Goal: Information Seeking & Learning: Learn about a topic

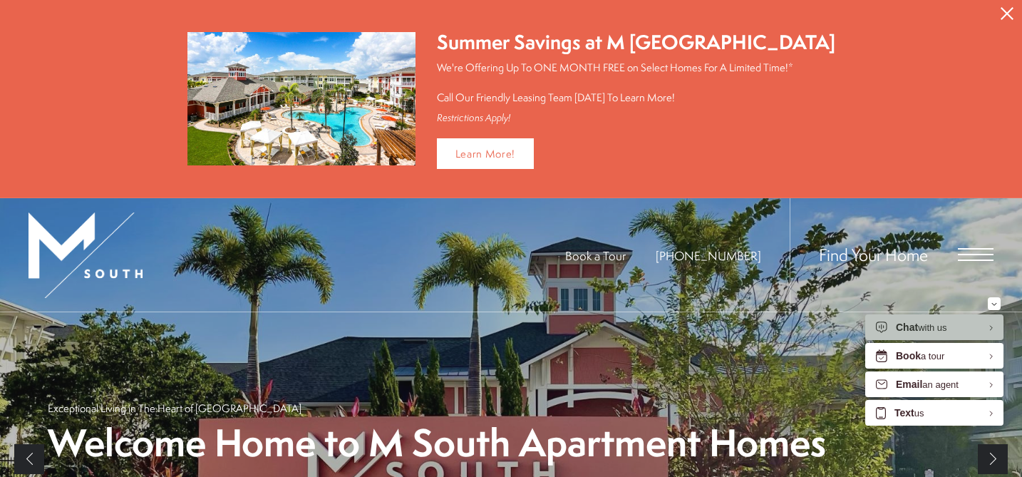
click at [1007, 8] on icon "Close Alert" at bounding box center [1007, 13] width 13 height 13
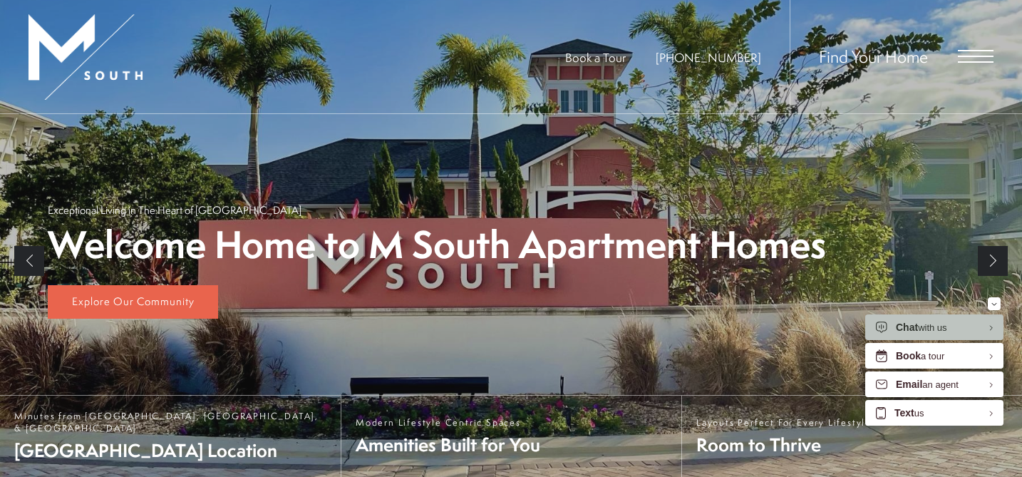
click at [970, 63] on div "Find Your Home" at bounding box center [892, 56] width 204 height 113
click at [976, 51] on span "Open Menu" at bounding box center [976, 50] width 36 height 1
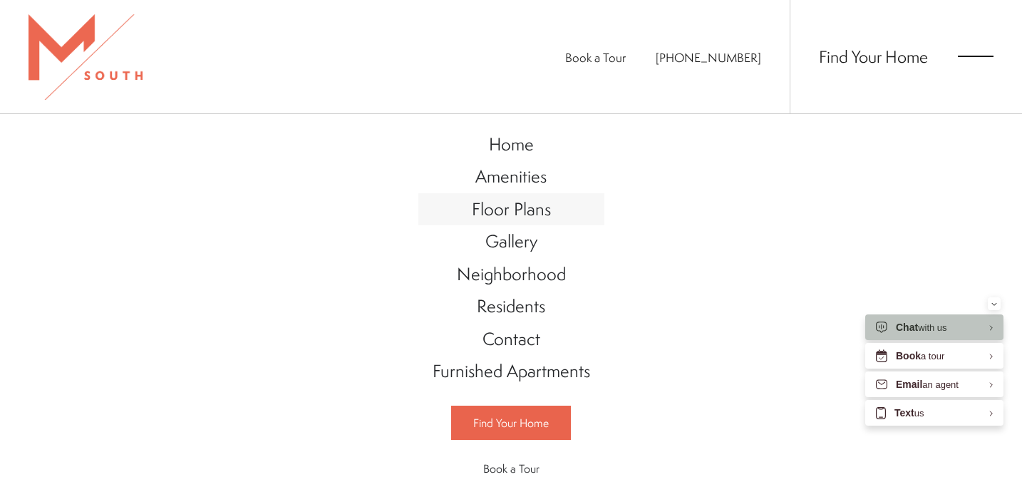
click at [525, 217] on span "Floor Plans" at bounding box center [511, 209] width 79 height 24
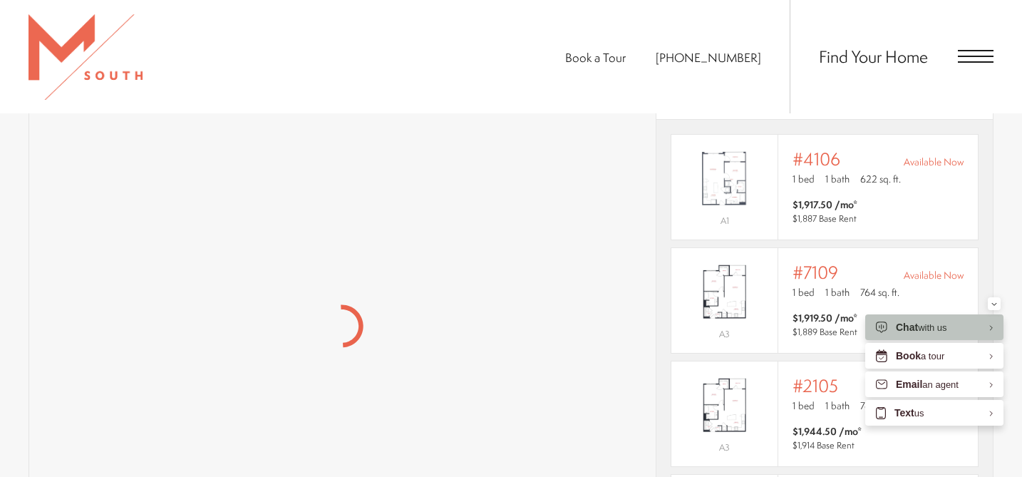
scroll to position [1043, 0]
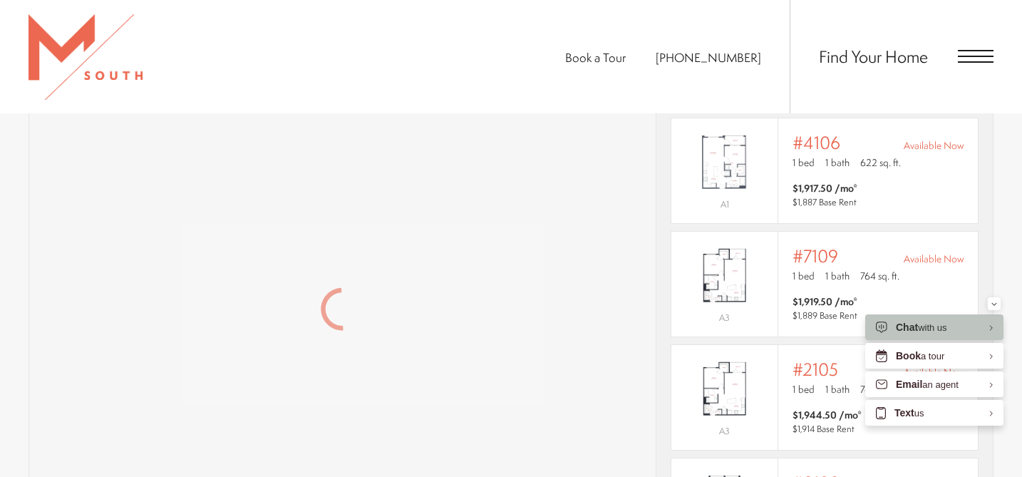
click at [865, 246] on div "#7109 Available Now" at bounding box center [878, 256] width 171 height 20
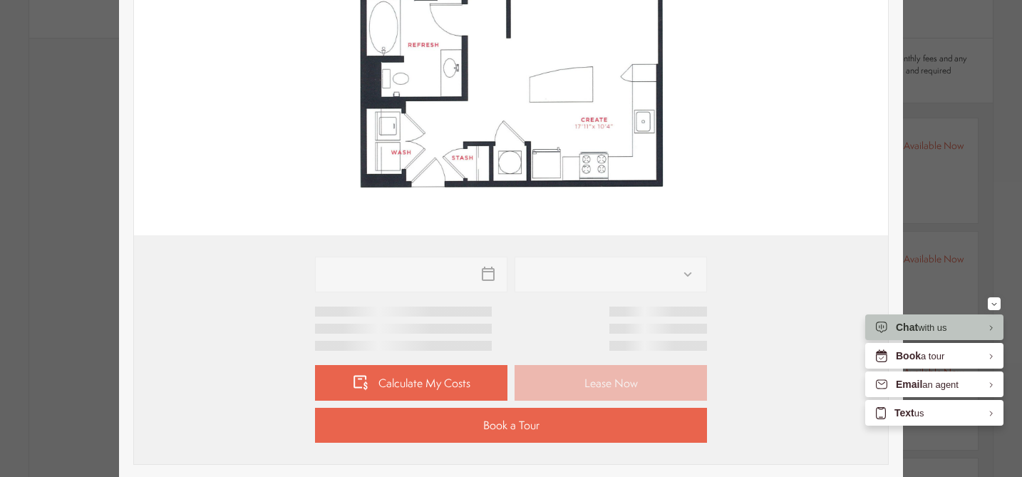
type input "**********"
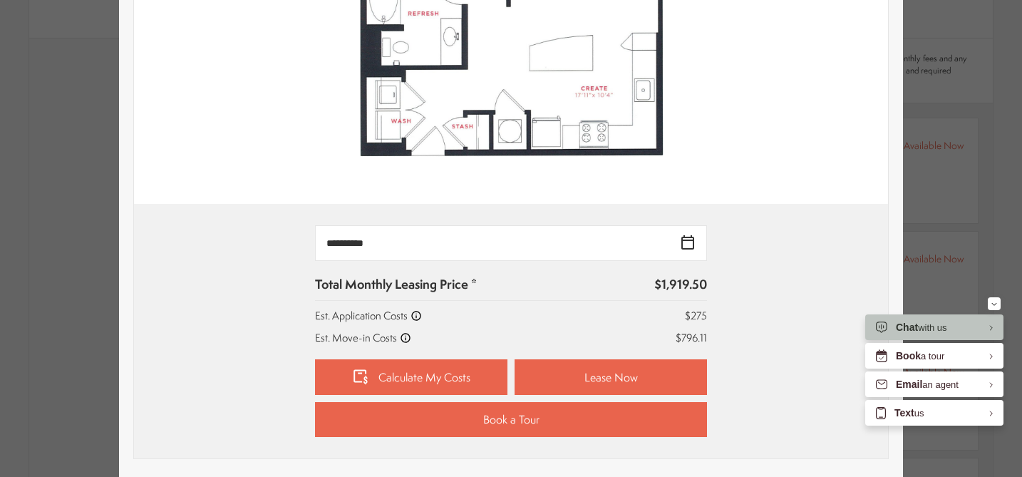
scroll to position [498, 0]
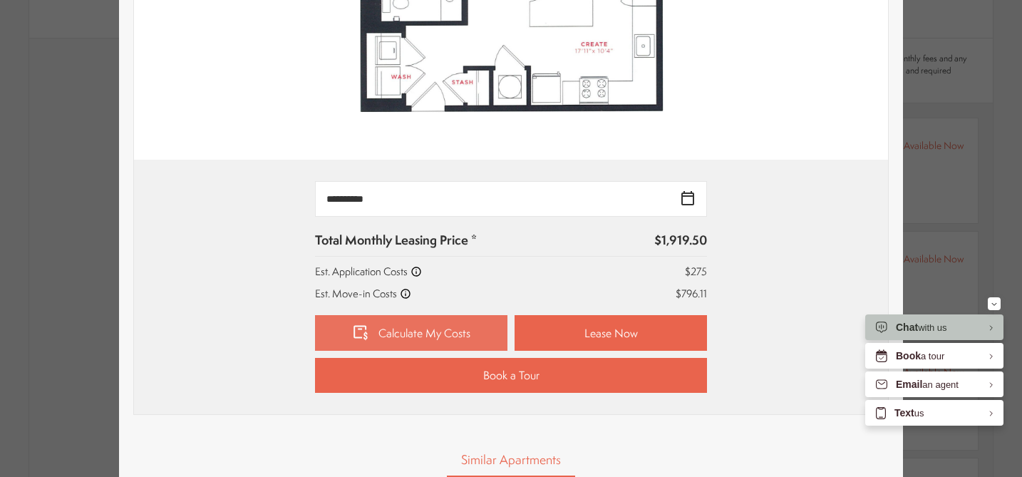
click at [455, 324] on link "Calculate My Costs" at bounding box center [411, 333] width 192 height 36
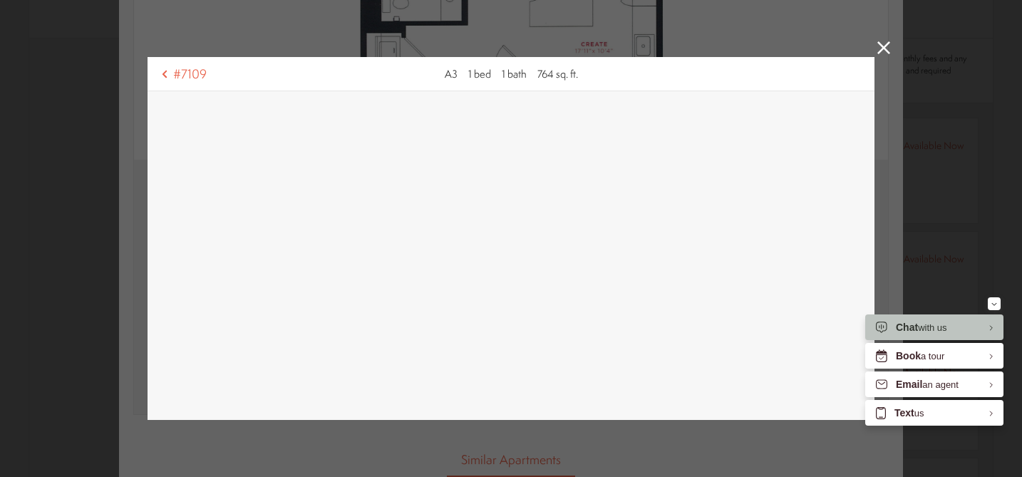
click at [889, 56] on link at bounding box center [883, 49] width 13 height 16
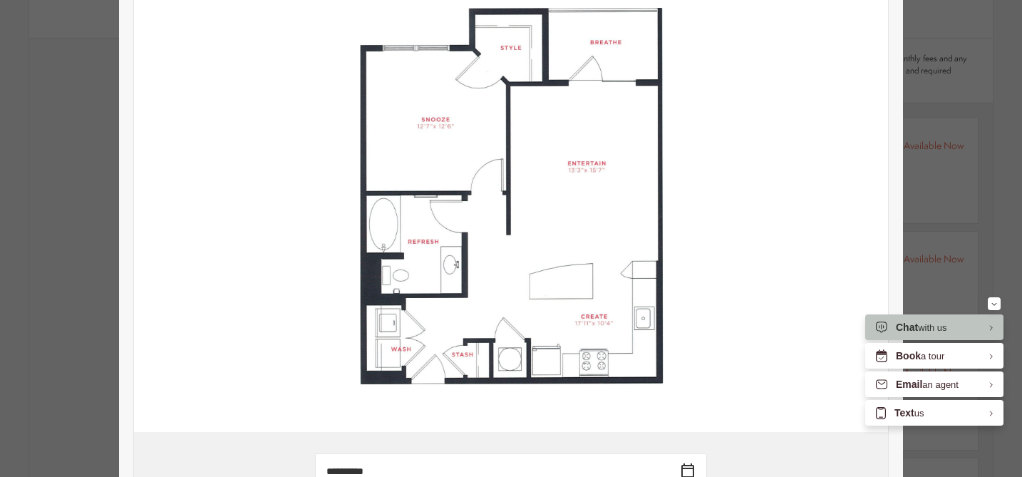
scroll to position [0, 0]
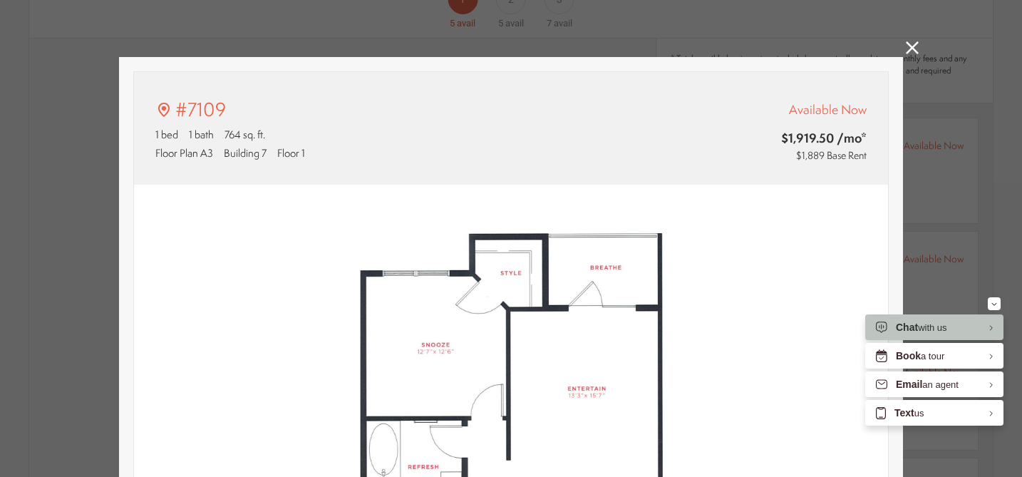
click at [906, 38] on div "#7109 1 bed 1 bath 764 sq. ft. Floor Plan A3 Building 7 Floor 1 Available Now $…" at bounding box center [511, 238] width 1022 height 477
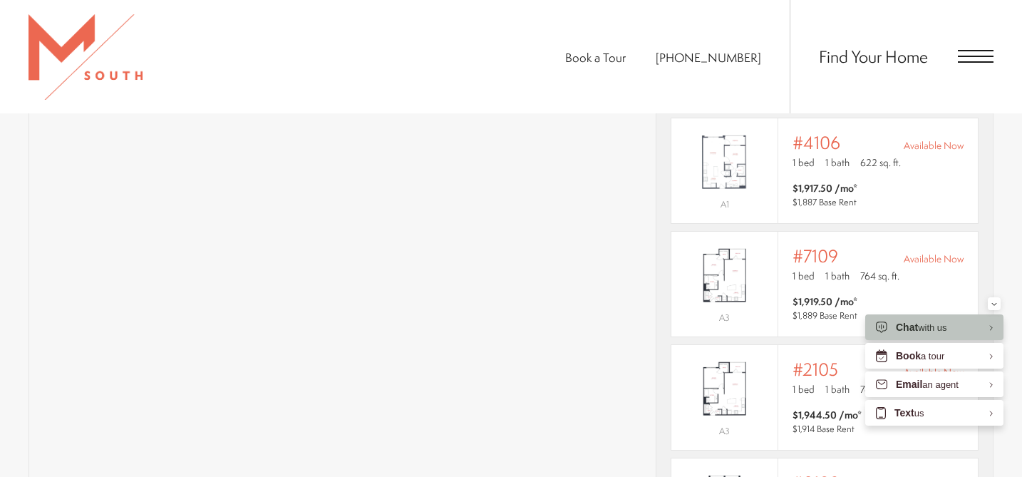
click at [964, 63] on span "Open Menu" at bounding box center [976, 61] width 36 height 1
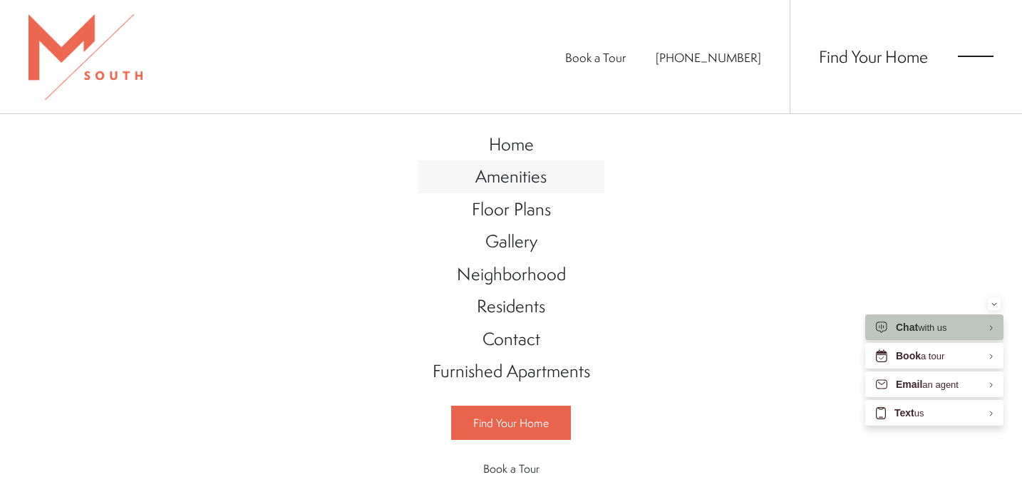
click at [527, 186] on span "Amenities" at bounding box center [510, 176] width 71 height 24
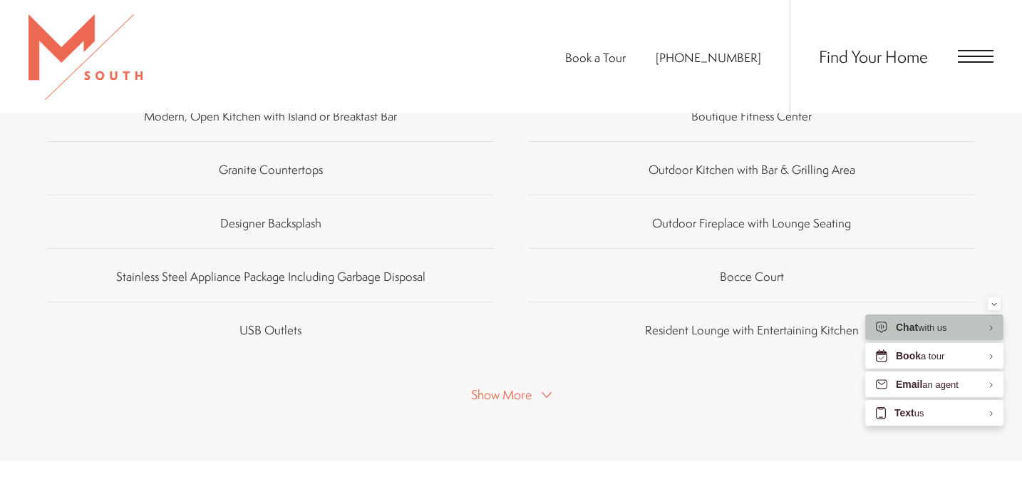
scroll to position [963, 0]
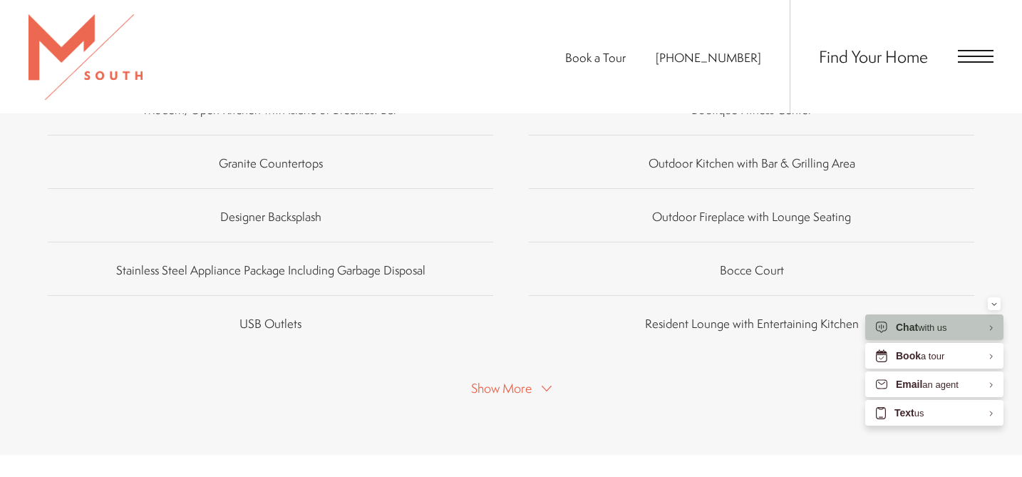
click at [523, 379] on span "Show More" at bounding box center [501, 388] width 61 height 18
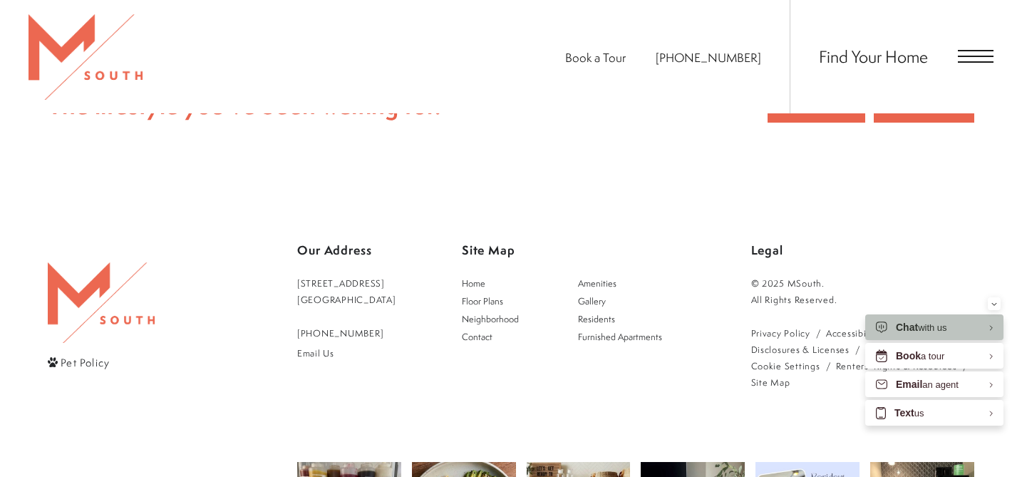
scroll to position [302, 0]
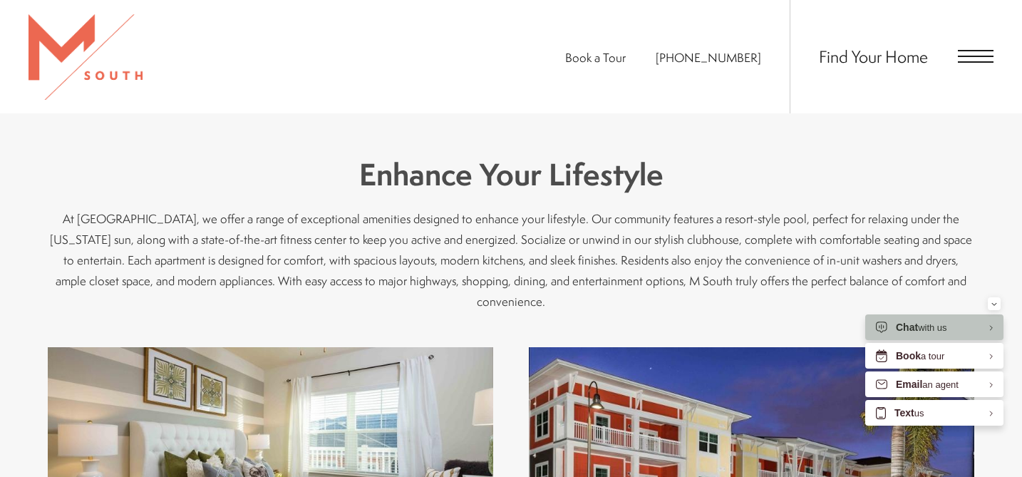
click at [988, 50] on span "Open Menu" at bounding box center [976, 50] width 36 height 1
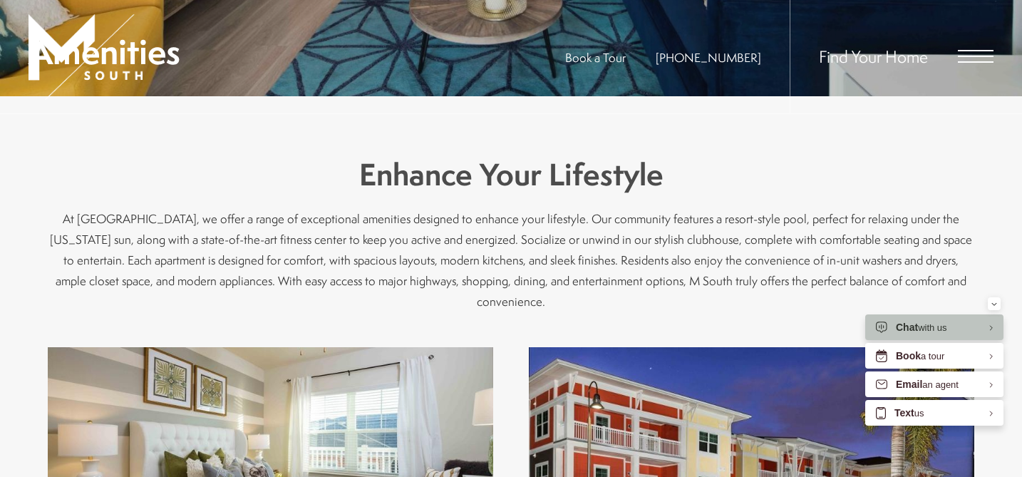
click at [952, 58] on div "Find Your Home" at bounding box center [892, 56] width 204 height 113
click at [977, 68] on div "Find Your Home" at bounding box center [892, 56] width 204 height 113
click at [970, 41] on div "Find Your Home" at bounding box center [892, 56] width 204 height 113
click at [975, 57] on span "Open Menu" at bounding box center [976, 56] width 36 height 13
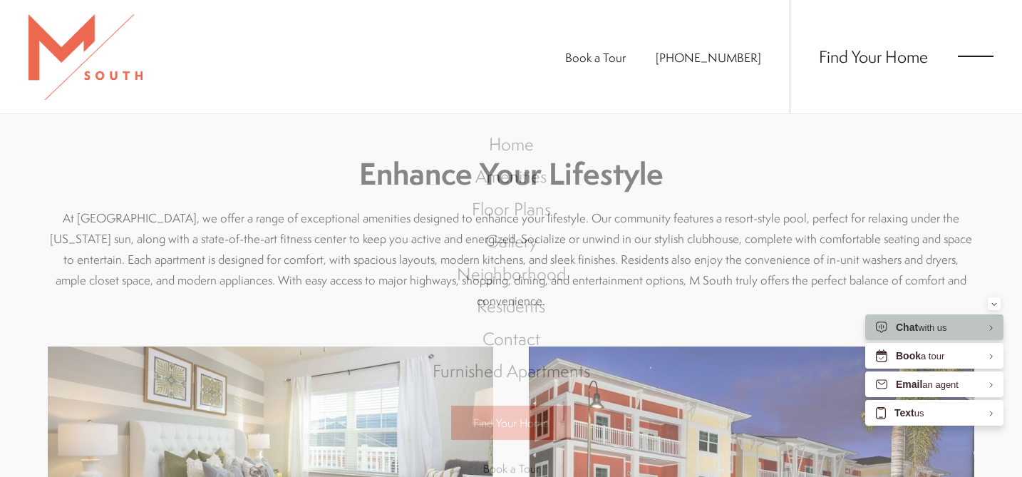
scroll to position [0, 0]
